Goal: Communication & Community: Ask a question

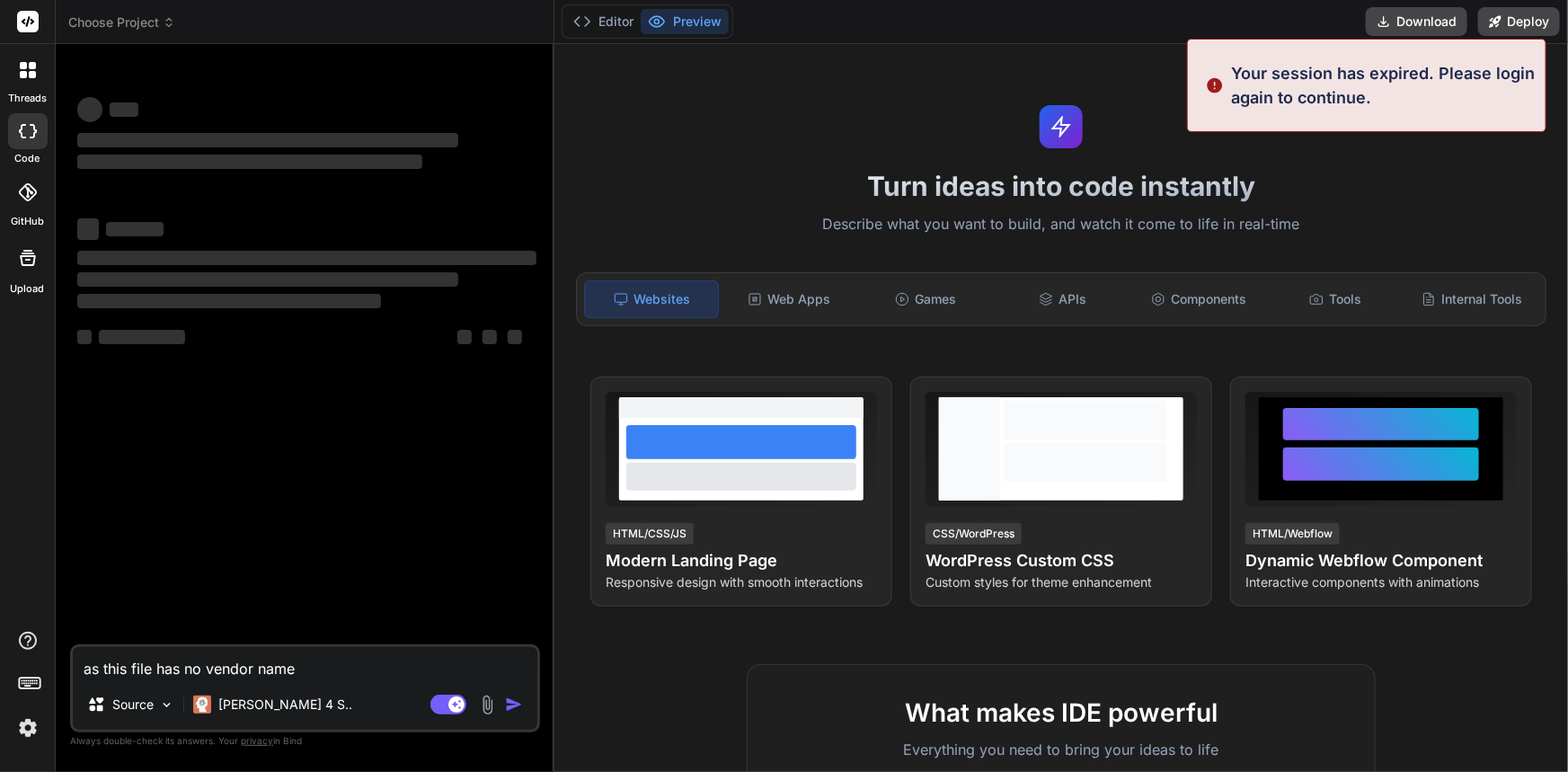
click at [342, 665] on textarea "as this file has no vendor name" at bounding box center [305, 663] width 464 height 32
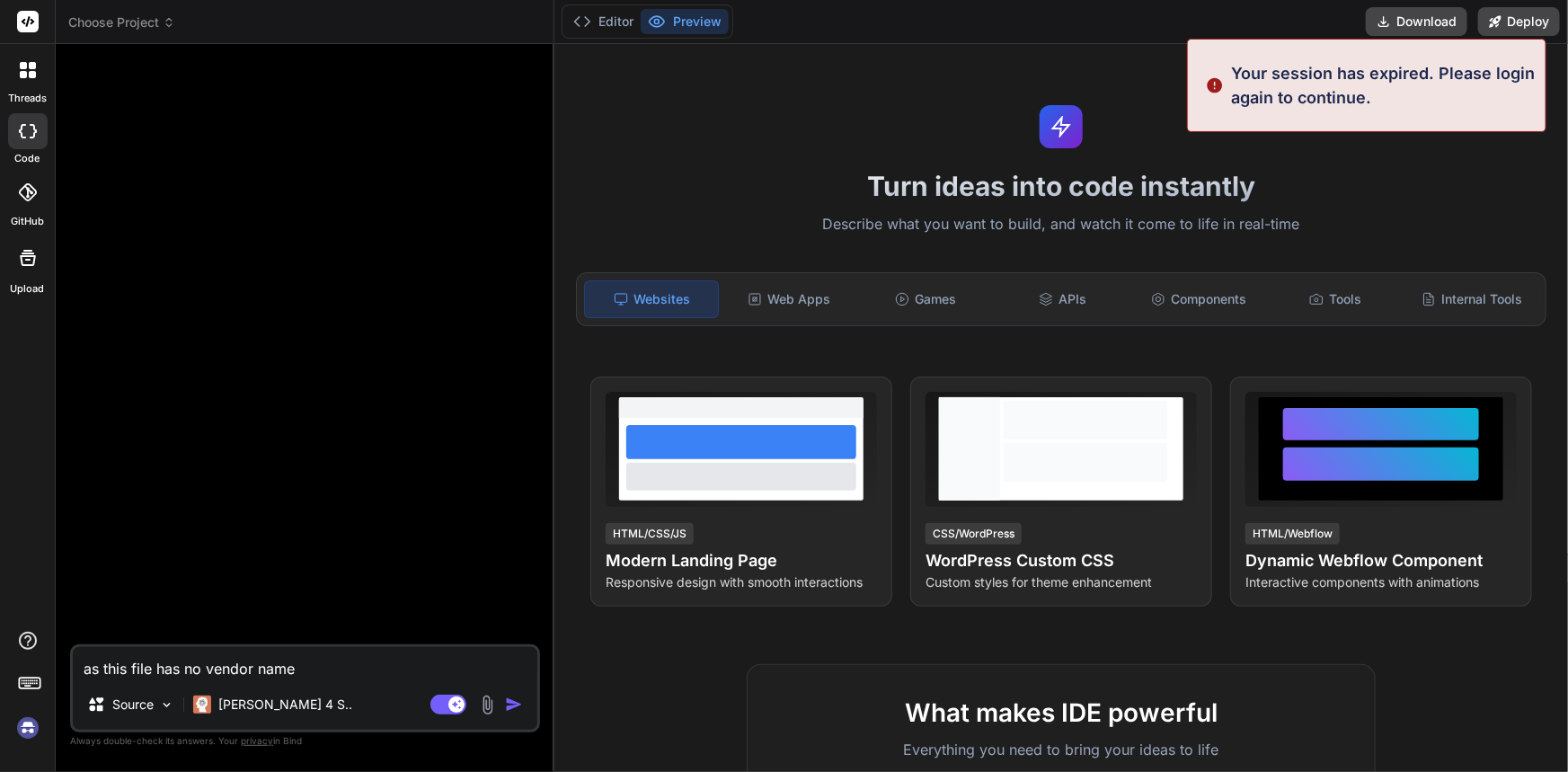
click at [1309, 101] on p "Your session has expired. Please login again to continue." at bounding box center [1383, 86] width 304 height 49
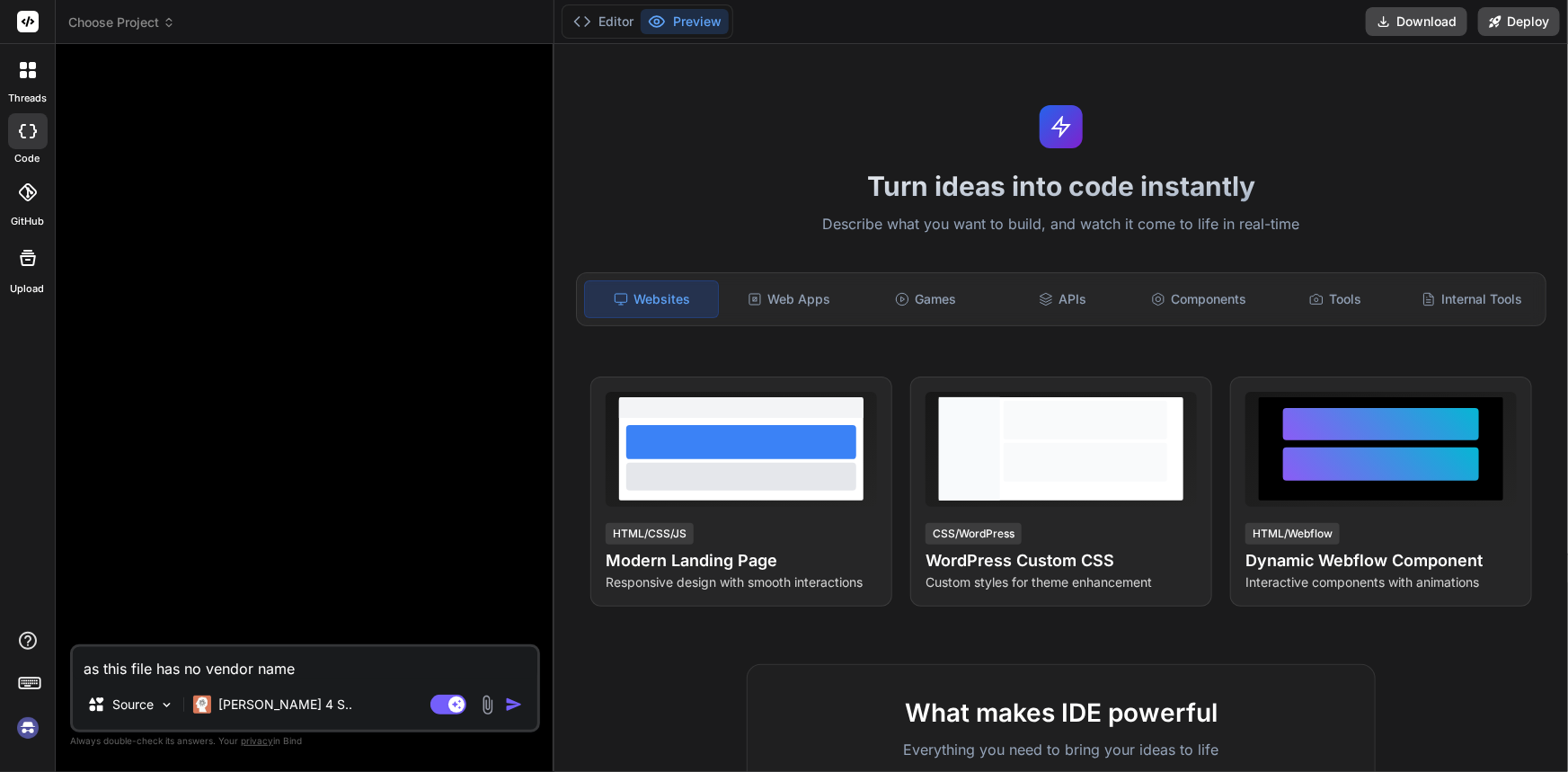
click at [1464, 70] on div "Turn ideas into code instantly Describe what you want to build, and watch it co…" at bounding box center [1062, 408] width 1014 height 728
click at [27, 723] on img at bounding box center [27, 727] width 30 height 30
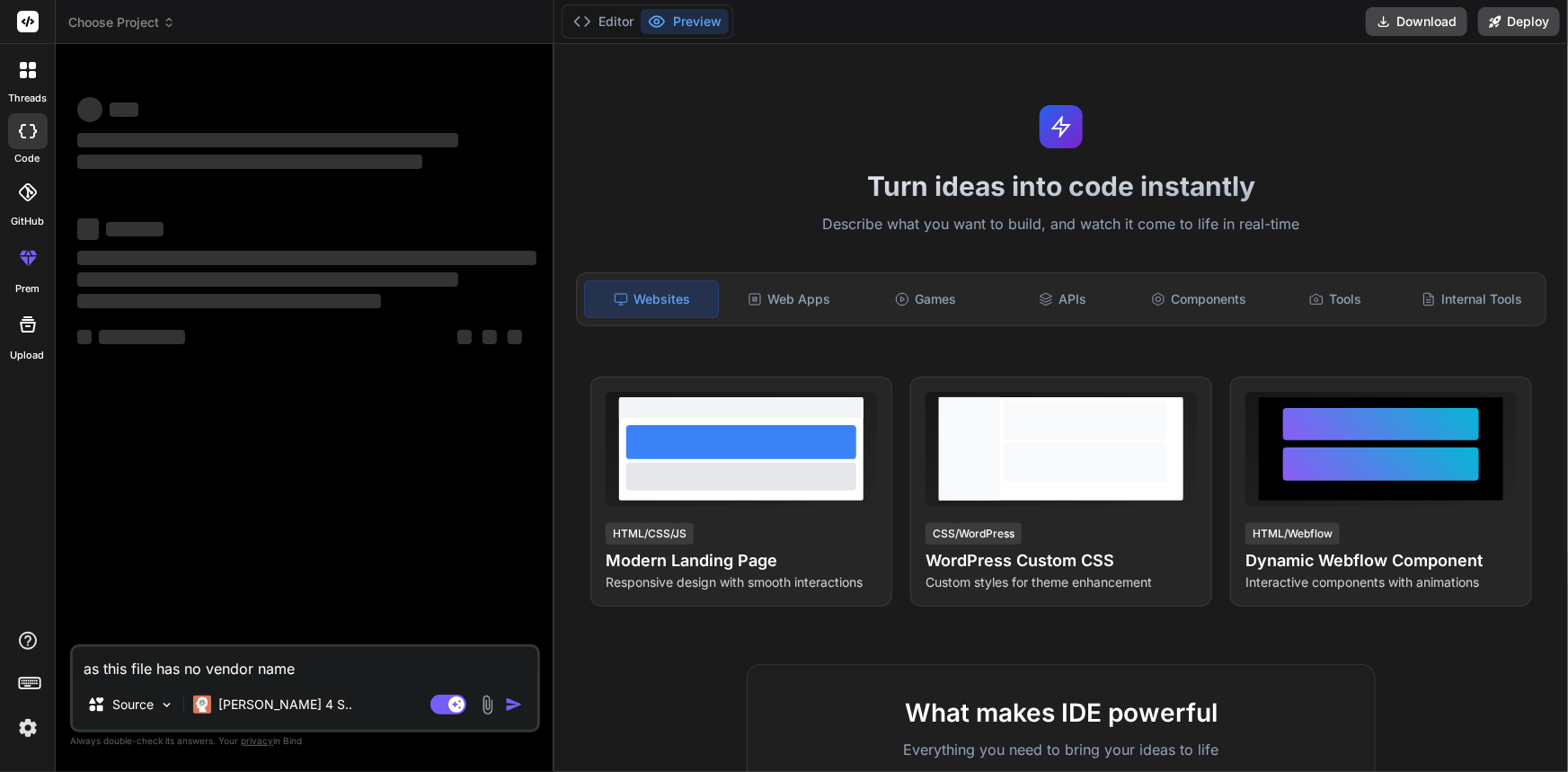
type textarea "x"
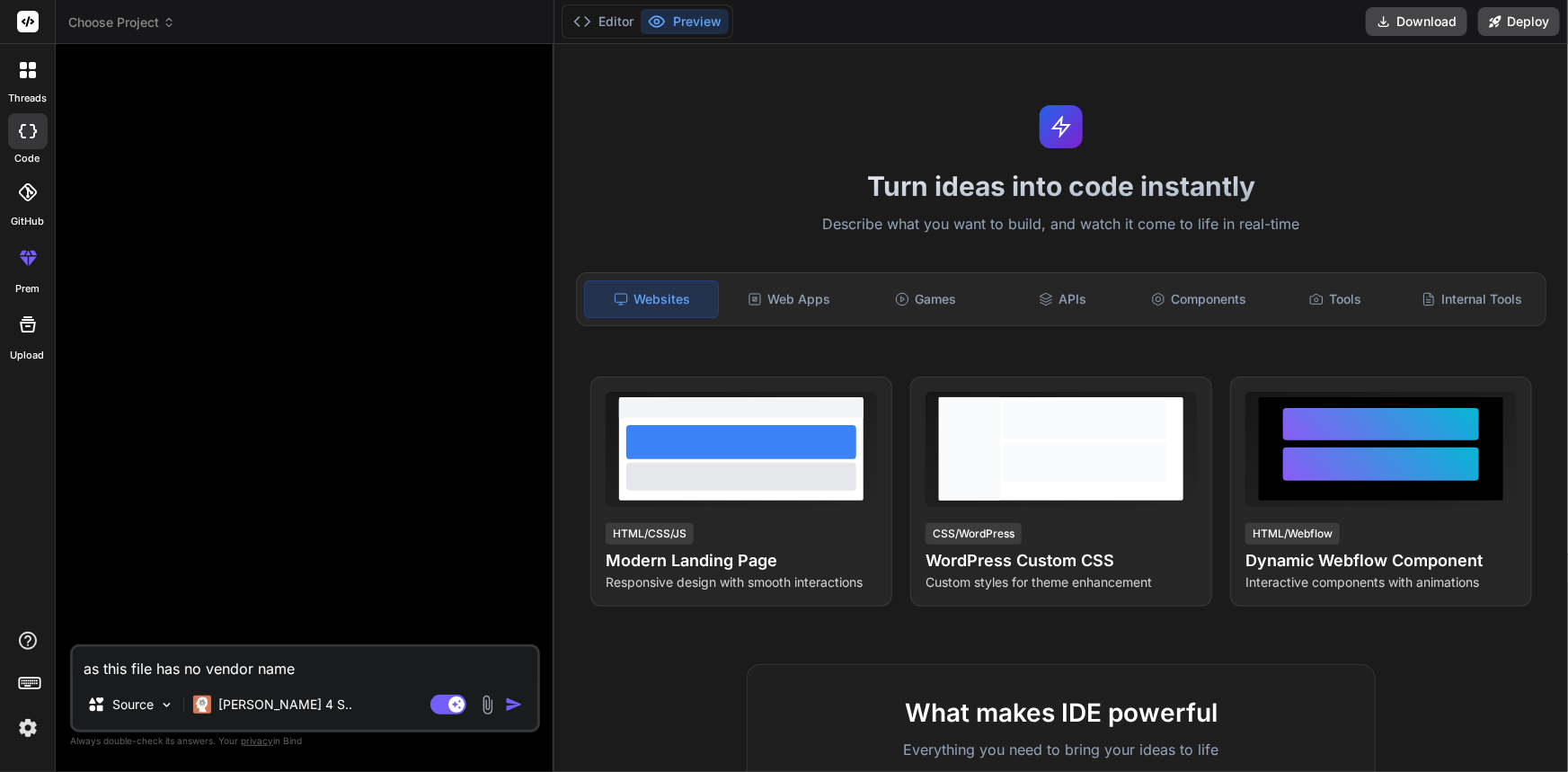
click at [622, 171] on h1 "Turn ideas into code instantly" at bounding box center [1061, 186] width 992 height 32
click at [13, 71] on div at bounding box center [27, 70] width 38 height 38
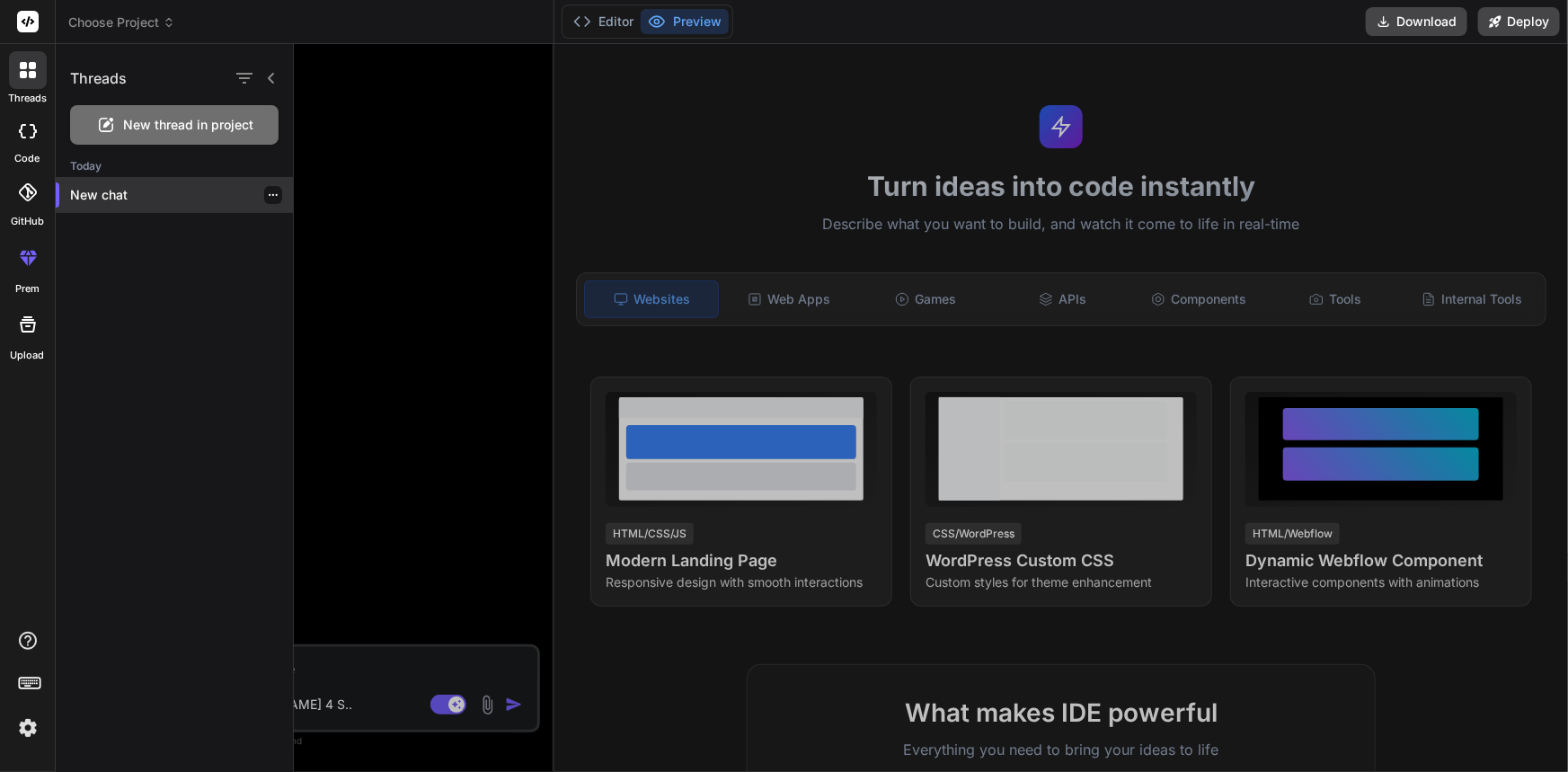
click at [147, 203] on p "New chat" at bounding box center [181, 195] width 223 height 18
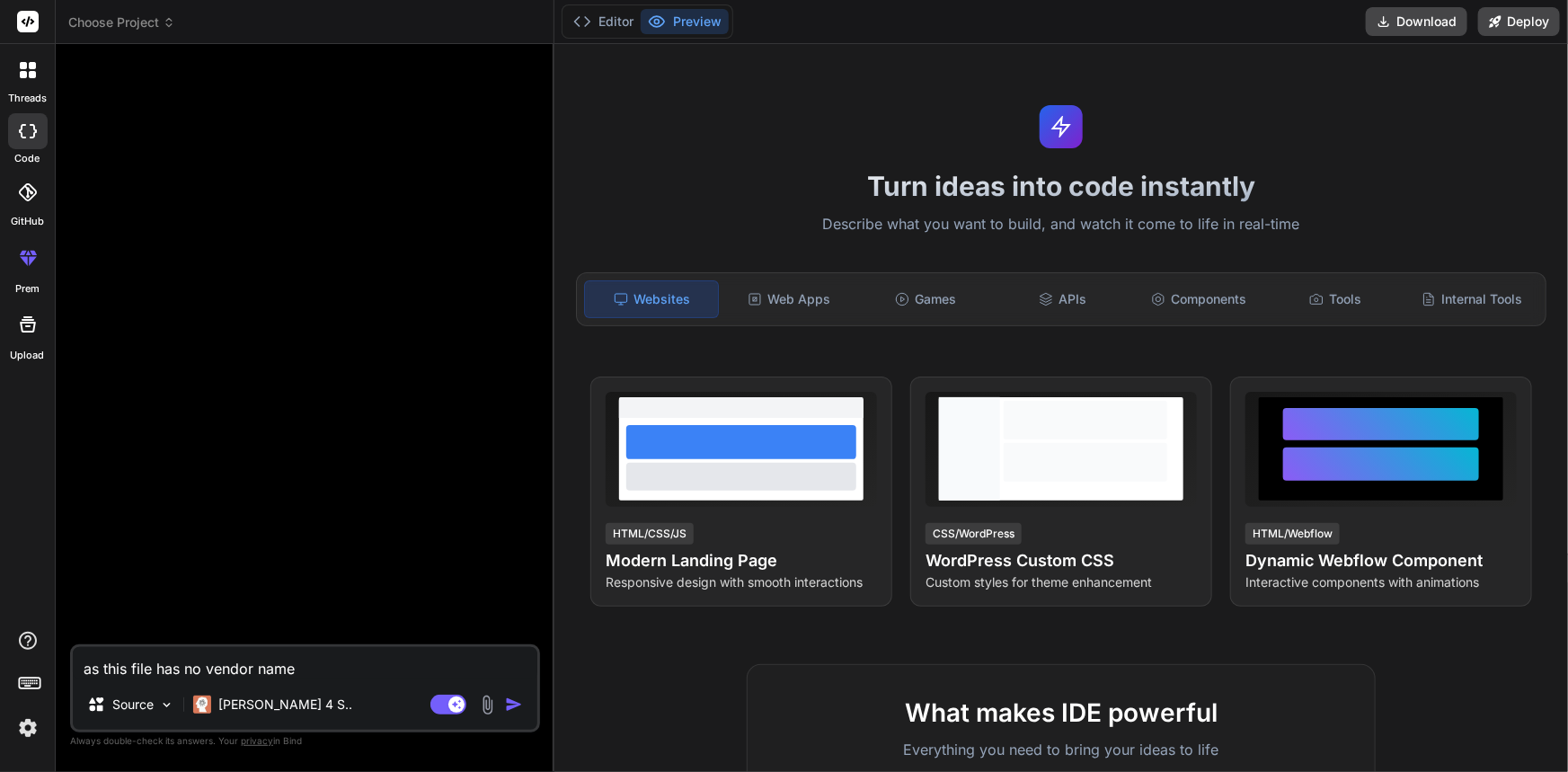
click at [381, 660] on textarea "as this file has no vendor name" at bounding box center [305, 663] width 464 height 32
drag, startPoint x: 381, startPoint y: 660, endPoint x: 27, endPoint y: 670, distance: 354.1
click at [27, 670] on div "threads code GitHub prem Upload Choose Project Created with Pixso. Bind AI Web …" at bounding box center [784, 386] width 1568 height 772
type textarea "x"
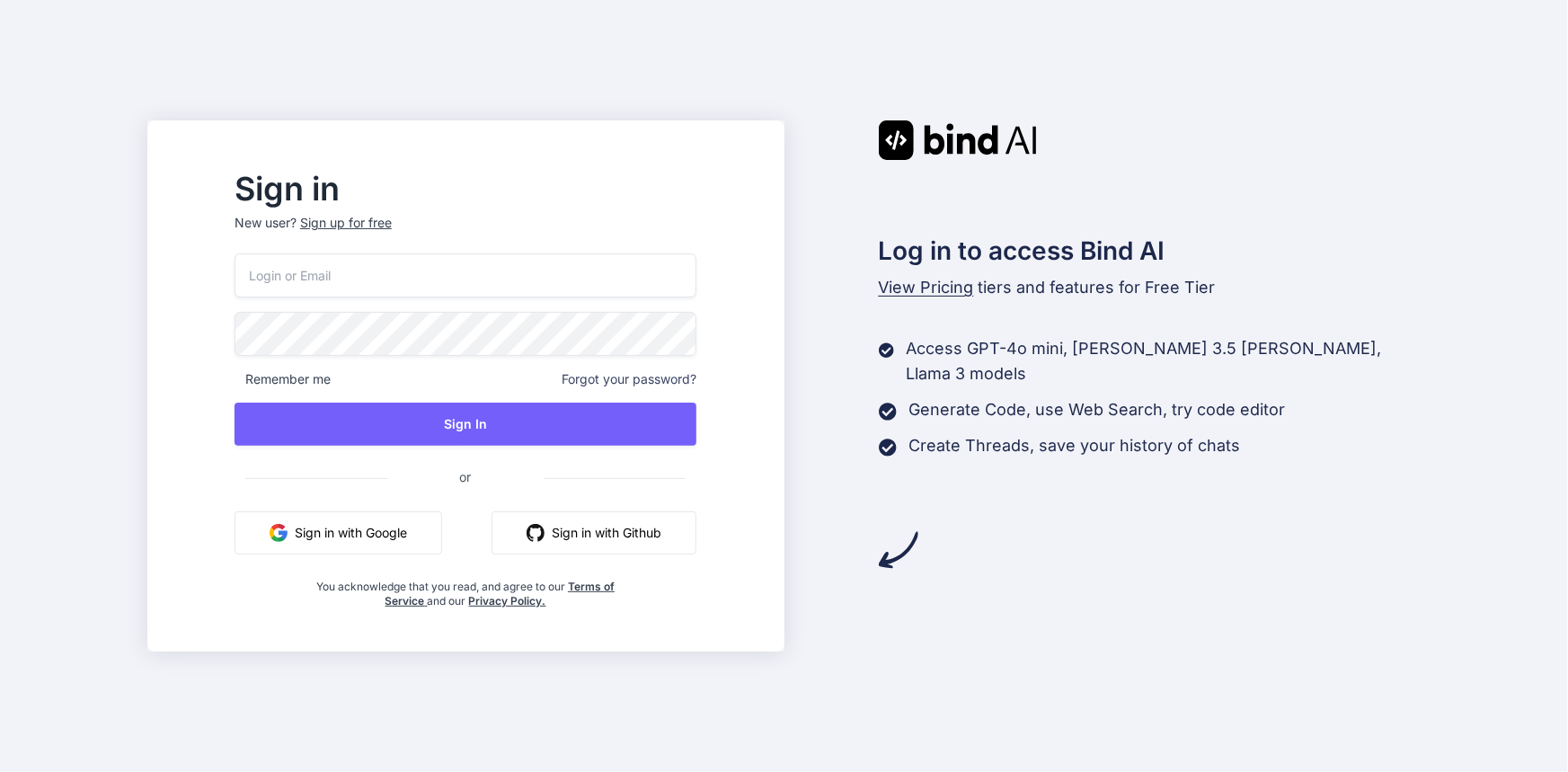
click at [416, 531] on button "Sign in with Google" at bounding box center [338, 533] width 207 height 43
click at [398, 545] on button "Sign in with Google" at bounding box center [338, 533] width 207 height 43
